Goal: Task Accomplishment & Management: Complete application form

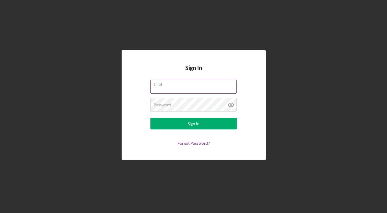
click at [177, 88] on input "Email" at bounding box center [193, 87] width 86 height 14
type input "[EMAIL_ADDRESS][DOMAIN_NAME]"
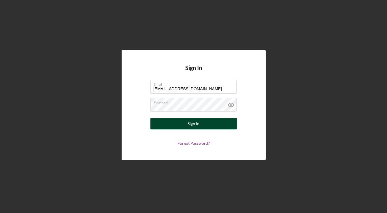
click at [197, 123] on div "Sign In" at bounding box center [193, 124] width 12 height 12
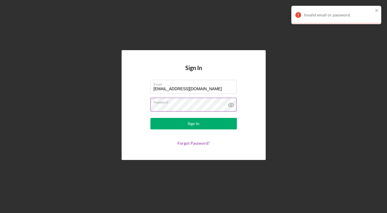
click at [231, 105] on icon at bounding box center [231, 105] width 14 height 14
click at [150, 118] on button "Sign In" at bounding box center [193, 124] width 86 height 12
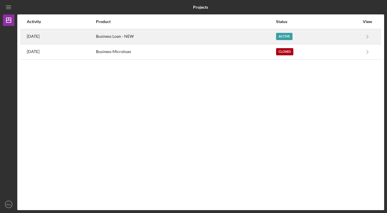
click at [283, 37] on div "Active" at bounding box center [284, 36] width 16 height 7
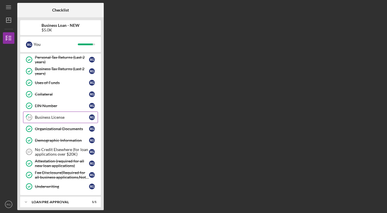
scroll to position [75, 0]
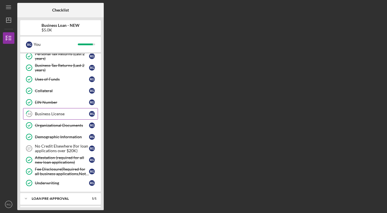
click at [59, 115] on div "Business License" at bounding box center [62, 113] width 54 height 5
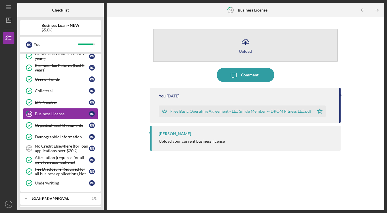
click at [249, 48] on button "Icon/Upload Upload" at bounding box center [245, 45] width 184 height 33
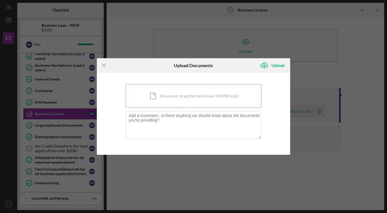
click at [189, 96] on div "Icon/Document Browse or drag files here (max 100MB total) Tap to choose files o…" at bounding box center [194, 96] width 136 height 24
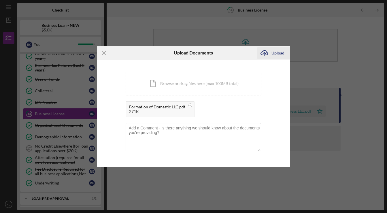
click at [277, 53] on div "Upload" at bounding box center [277, 53] width 13 height 12
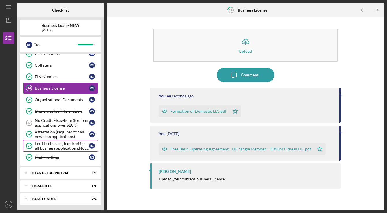
scroll to position [102, 0]
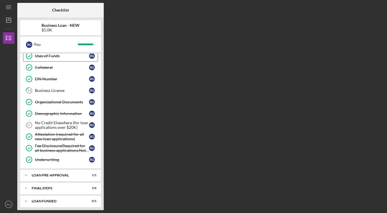
scroll to position [102, 0]
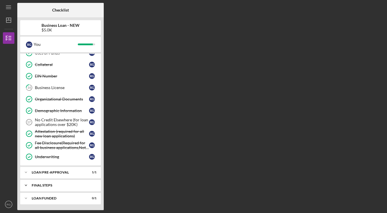
click at [67, 183] on div "Icon/Expander FINAL STEPS 5 / 6" at bounding box center [60, 185] width 81 height 12
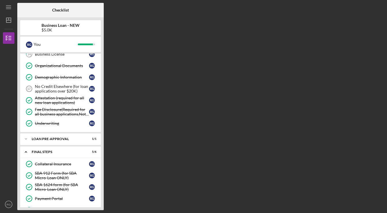
scroll to position [135, 0]
click at [194, 134] on div "Checklist Business Loan - NEW $5.0K R G You Icon/Expander INQUIRY INFORMATION 5…" at bounding box center [200, 106] width 367 height 207
